Goal: Task Accomplishment & Management: Manage account settings

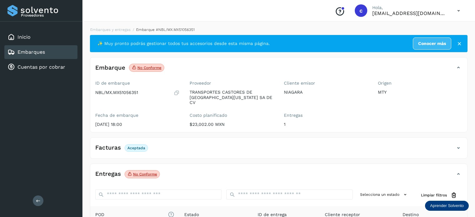
scroll to position [82, 0]
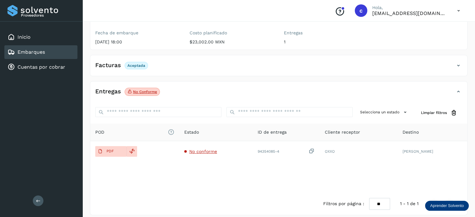
click at [44, 55] on div "Embarques" at bounding box center [25, 51] width 37 height 7
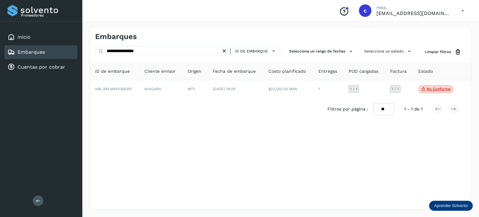
click at [224, 52] on icon at bounding box center [224, 51] width 7 height 7
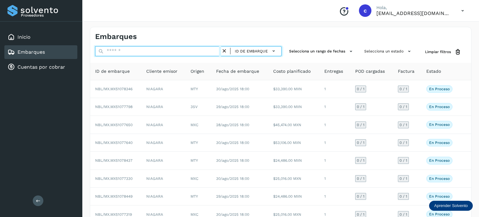
click at [168, 52] on input "text" at bounding box center [158, 51] width 126 height 10
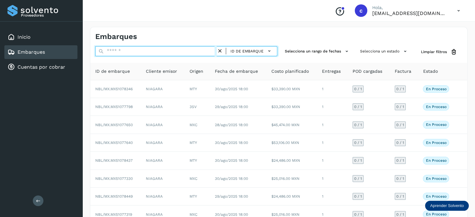
paste input "**********"
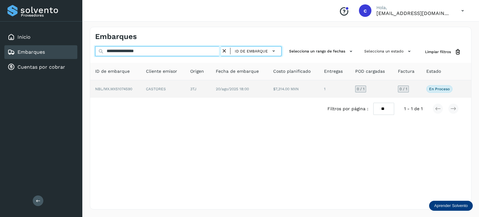
type input "**********"
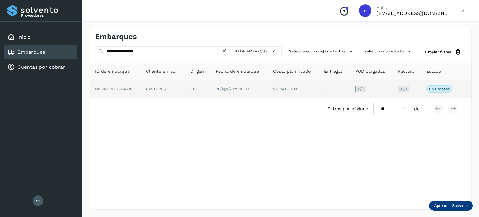
click at [207, 93] on td "3TJ" at bounding box center [198, 88] width 26 height 17
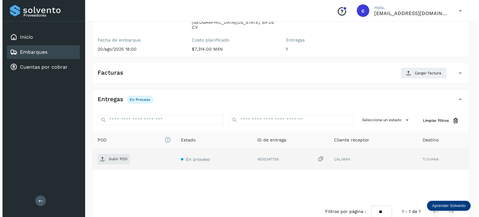
scroll to position [83, 0]
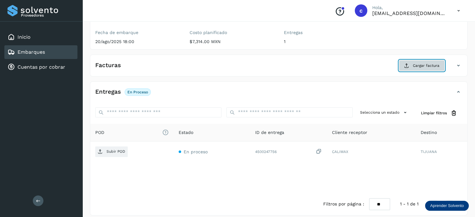
click at [434, 63] on span "Cargar factura" at bounding box center [425, 66] width 27 height 6
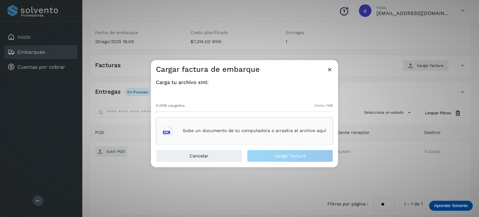
click at [268, 127] on div "Sube un documento de tu computadora o arrastra el archivo aquí" at bounding box center [244, 130] width 163 height 17
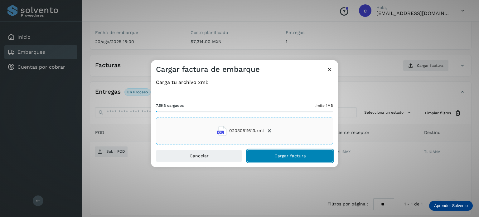
click at [280, 152] on button "Cargar factura" at bounding box center [290, 155] width 86 height 12
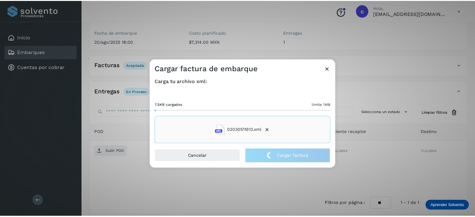
scroll to position [82, 0]
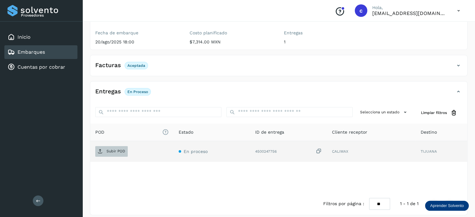
click at [116, 146] on span "Subir POD" at bounding box center [111, 151] width 32 height 10
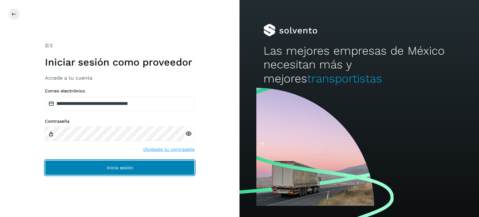
drag, startPoint x: 96, startPoint y: 168, endPoint x: 141, endPoint y: 165, distance: 45.7
click at [95, 168] on button "Inicia sesión" at bounding box center [120, 167] width 150 height 15
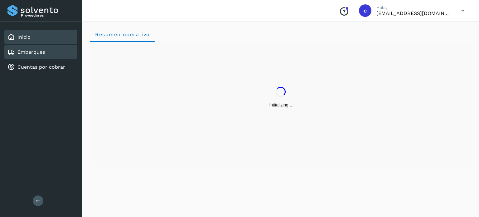
click at [18, 51] on link "Embarques" at bounding box center [30, 52] width 27 height 6
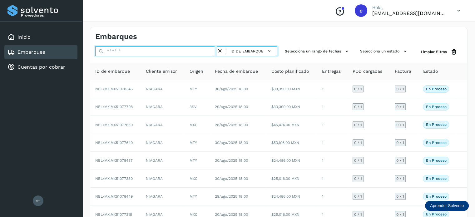
click at [170, 54] on input "text" at bounding box center [155, 51] width 121 height 10
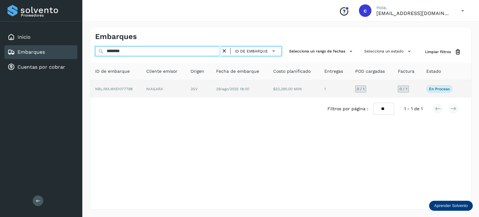
type input "********"
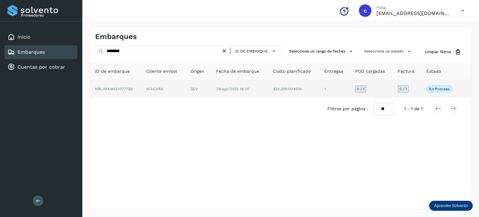
click at [199, 90] on td "3SV" at bounding box center [199, 88] width 26 height 17
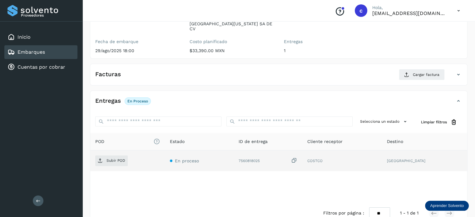
scroll to position [83, 0]
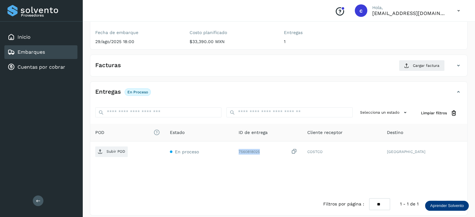
drag, startPoint x: 272, startPoint y: 146, endPoint x: 260, endPoint y: 166, distance: 24.1
click at [244, 146] on tr "Subir POD En proceso 7560818025 COSTCO CHIHUAHUA" at bounding box center [278, 151] width 377 height 21
click at [269, 163] on div "POD El tamaño máximo de archivo es de 20 Mb. Estado ID de entrega Cliente recep…" at bounding box center [278, 158] width 377 height 69
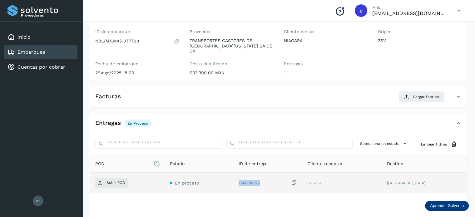
drag, startPoint x: 278, startPoint y: 176, endPoint x: 246, endPoint y: 174, distance: 32.5
click at [246, 174] on td "7560818025" at bounding box center [267, 183] width 69 height 21
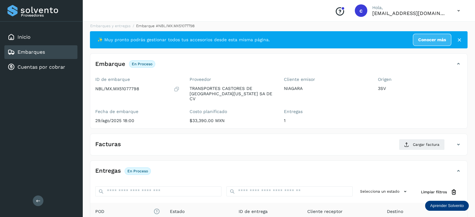
scroll to position [0, 0]
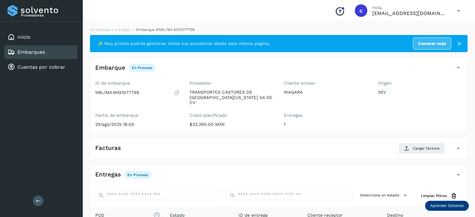
click at [38, 55] on div "Embarques" at bounding box center [25, 51] width 37 height 7
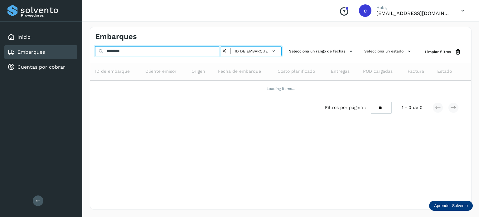
drag, startPoint x: 134, startPoint y: 52, endPoint x: 80, endPoint y: 53, distance: 53.7
click at [80, 53] on div "Proveedores Inicio Embarques Cuentas por cobrar Salir Conoce nuestros beneficio…" at bounding box center [239, 108] width 479 height 217
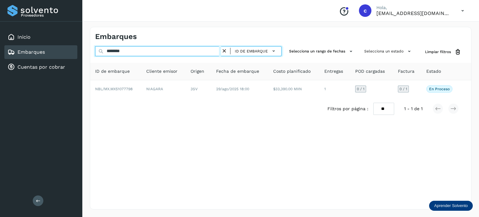
paste input "**"
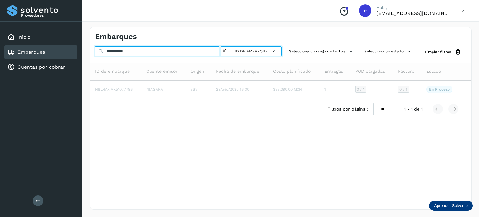
type input "**********"
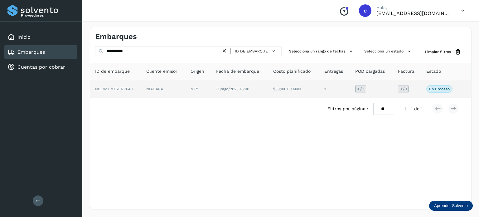
click at [194, 87] on td "MTY" at bounding box center [199, 88] width 26 height 17
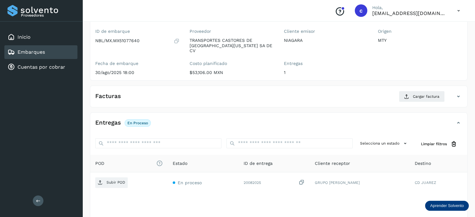
scroll to position [51, 0]
click at [28, 52] on link "Embarques" at bounding box center [30, 52] width 27 height 6
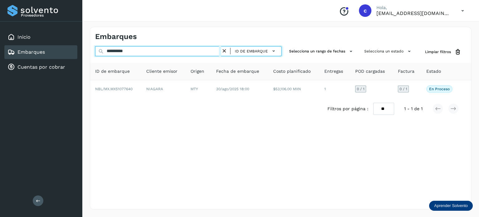
drag, startPoint x: 158, startPoint y: 52, endPoint x: 7, endPoint y: 52, distance: 151.0
click at [1, 55] on div "**********" at bounding box center [239, 108] width 479 height 217
paste input "text"
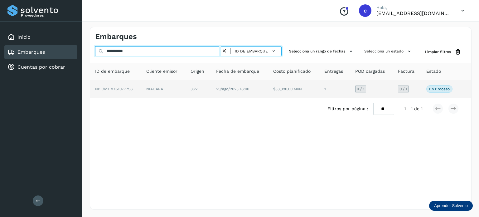
type input "**********"
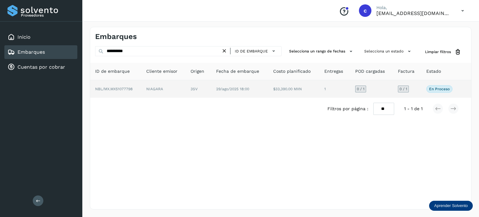
click at [252, 93] on td "29/ago/2025 18:00" at bounding box center [239, 88] width 57 height 17
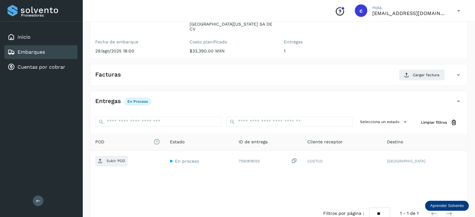
scroll to position [83, 0]
